Goal: Task Accomplishment & Management: Manage account settings

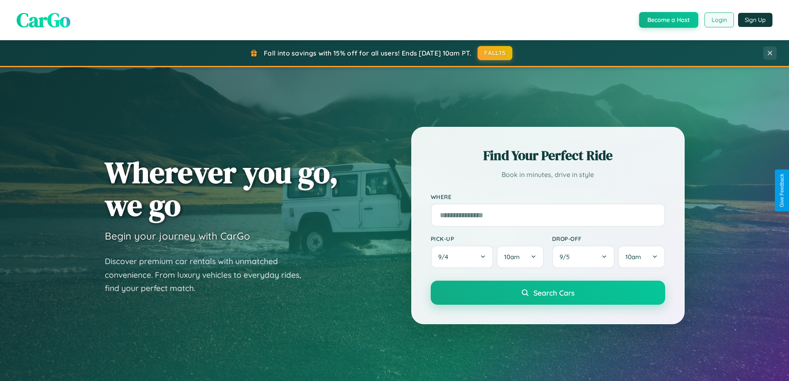
click at [718, 20] on button "Login" at bounding box center [718, 19] width 29 height 15
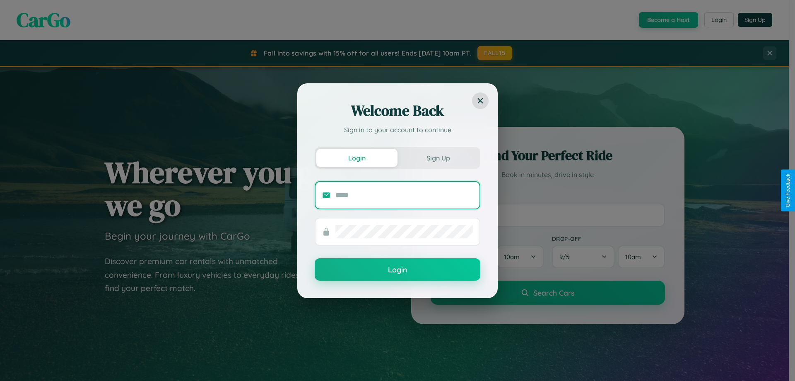
click at [404, 195] on input "text" at bounding box center [403, 194] width 137 height 13
type input "**********"
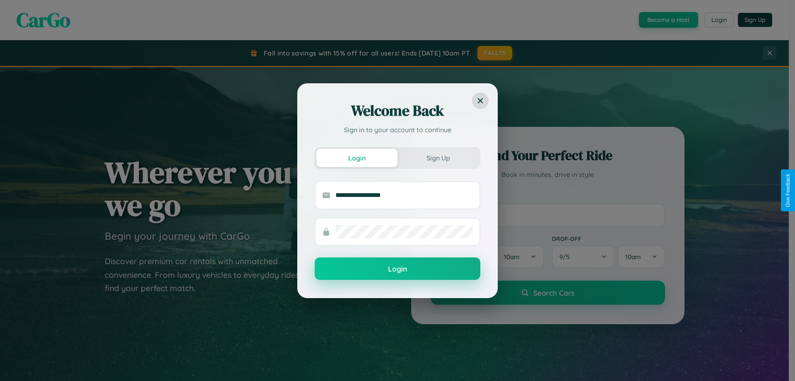
click at [397, 269] on button "Login" at bounding box center [398, 268] width 166 height 22
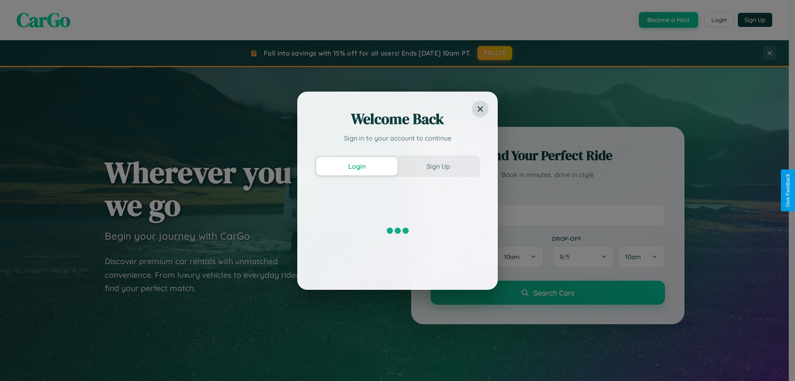
scroll to position [357, 0]
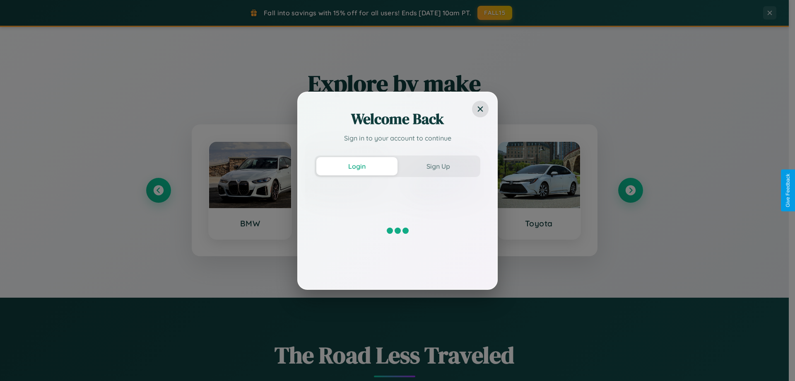
click at [630, 190] on div "Welcome Back Sign in to your account to continue Login Sign Up" at bounding box center [397, 190] width 795 height 381
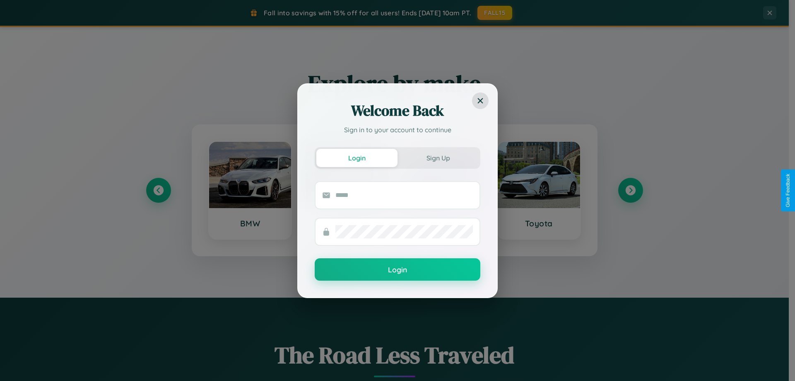
click at [630, 190] on div "Welcome Back Sign in to your account to continue Login Sign Up Login" at bounding box center [397, 190] width 795 height 381
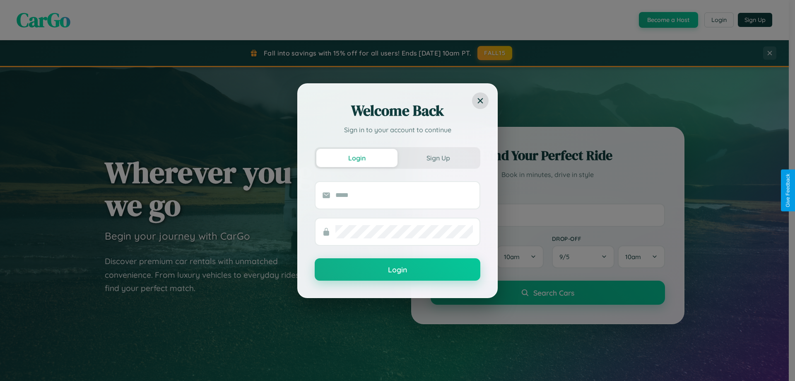
click at [667, 20] on div "Welcome Back Sign in to your account to continue Login Sign Up Login" at bounding box center [397, 190] width 795 height 381
click at [438, 157] on button "Sign Up" at bounding box center [437, 158] width 81 height 18
